Goal: Check status: Check status

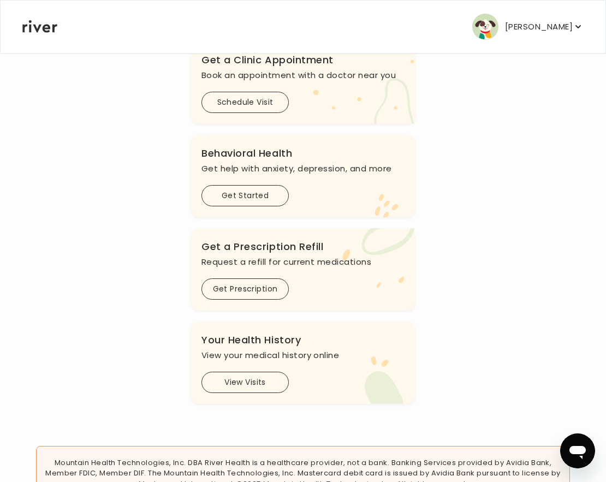
scroll to position [325, 0]
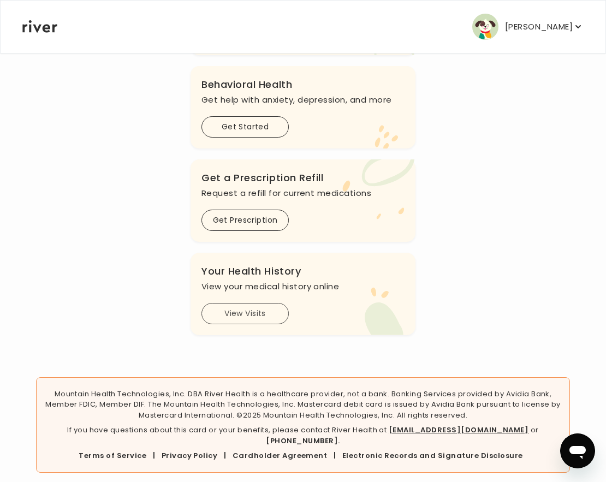
click at [266, 322] on button "View Visits" at bounding box center [244, 313] width 87 height 21
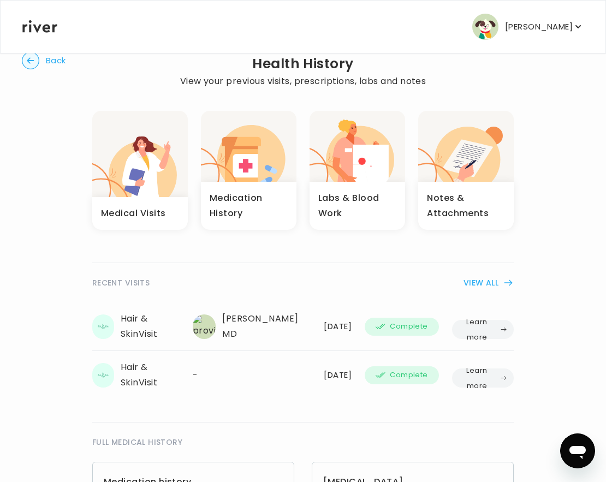
scroll to position [29, 0]
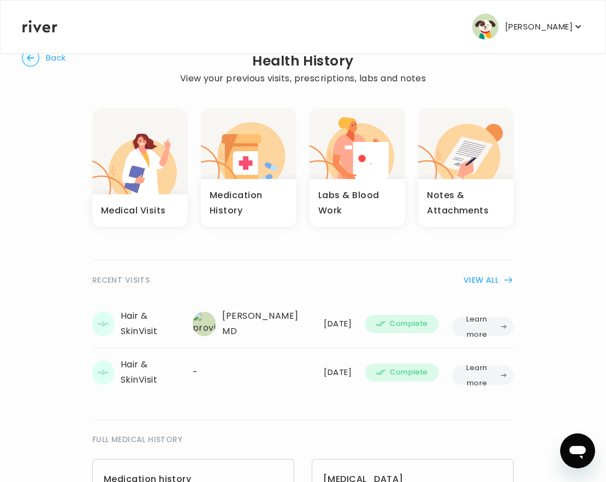
click at [472, 323] on button "Learn more" at bounding box center [483, 326] width 62 height 19
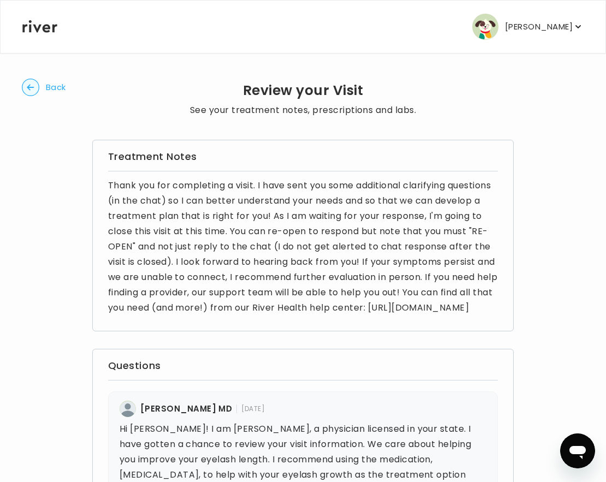
click at [57, 94] on span "Back" at bounding box center [56, 87] width 20 height 15
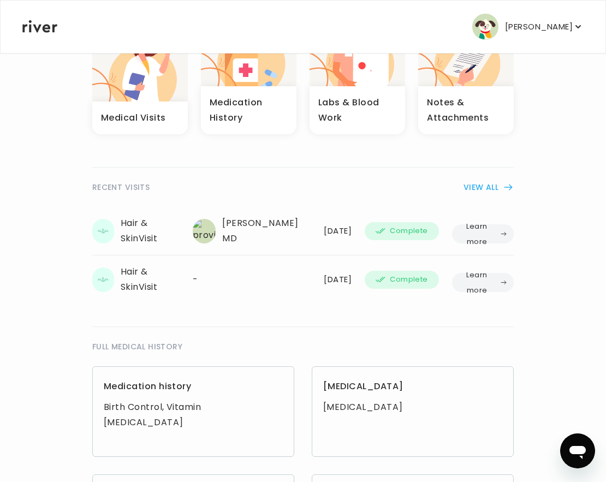
scroll to position [185, 0]
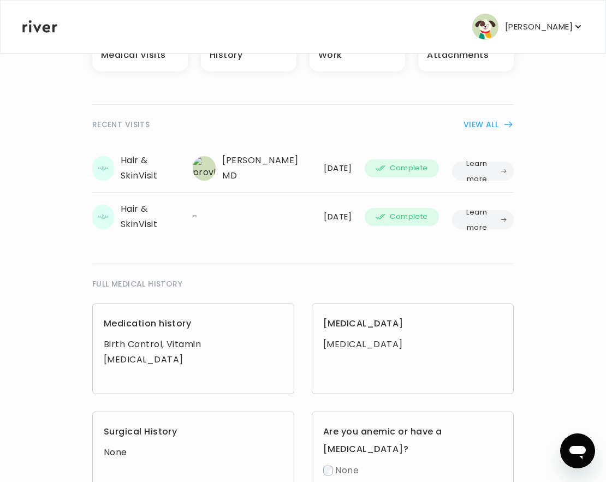
click at [460, 169] on button "Learn more" at bounding box center [483, 171] width 62 height 19
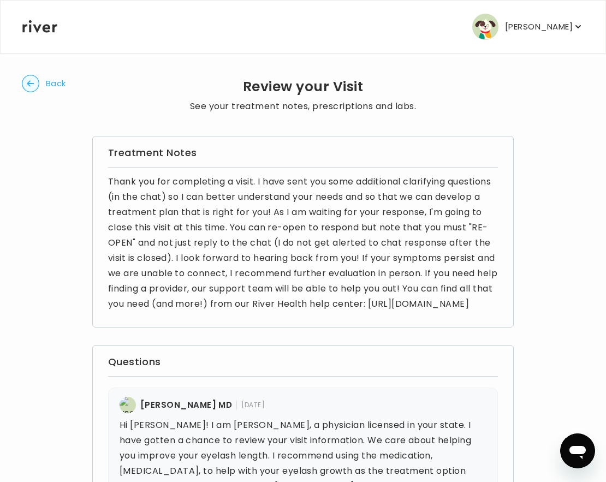
scroll to position [3, 0]
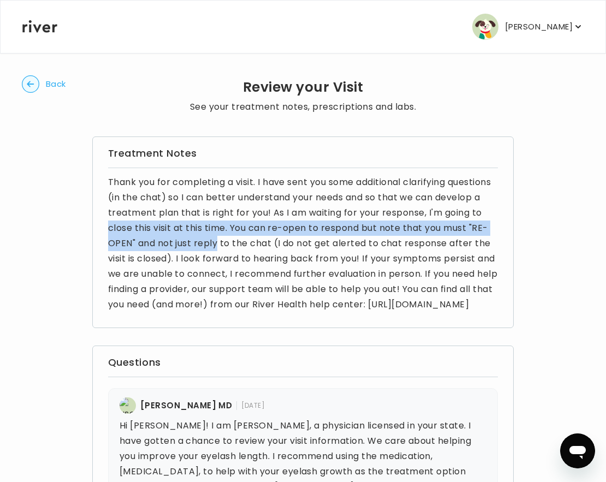
drag, startPoint x: 150, startPoint y: 223, endPoint x: 260, endPoint y: 244, distance: 112.1
click at [260, 244] on p "Thank you for completing a visit. I have sent you some additional clarifying qu…" at bounding box center [303, 244] width 390 height 138
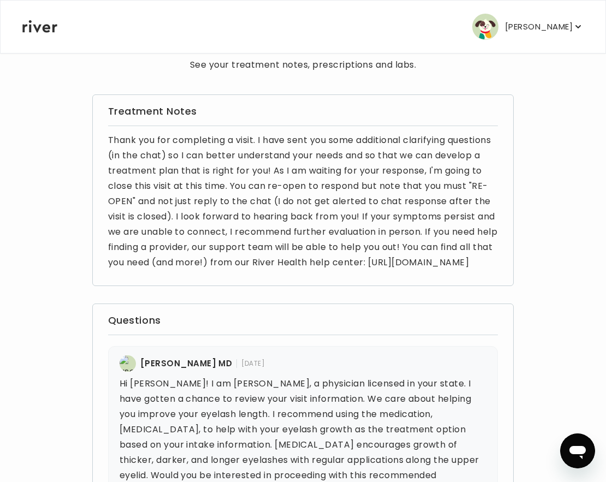
scroll to position [46, 0]
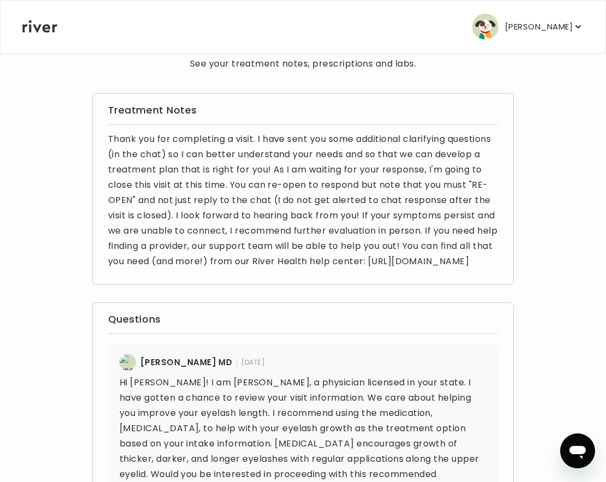
drag, startPoint x: 81, startPoint y: 366, endPoint x: 282, endPoint y: 375, distance: 201.1
click at [443, 221] on p "Thank you for completing a visit. I have sent you some additional clarifying qu…" at bounding box center [303, 201] width 390 height 138
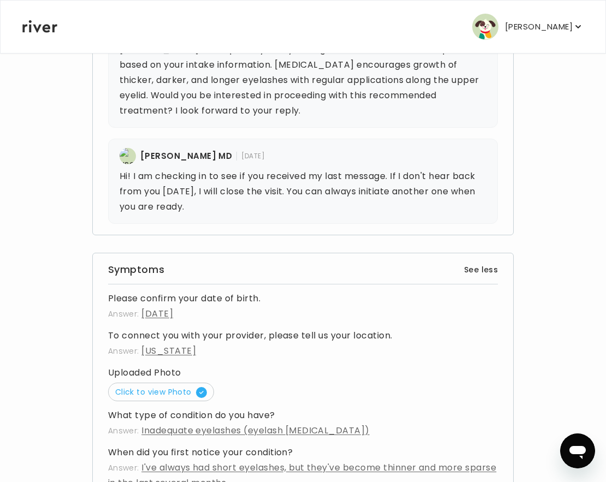
scroll to position [368, 0]
